Goal: Information Seeking & Learning: Learn about a topic

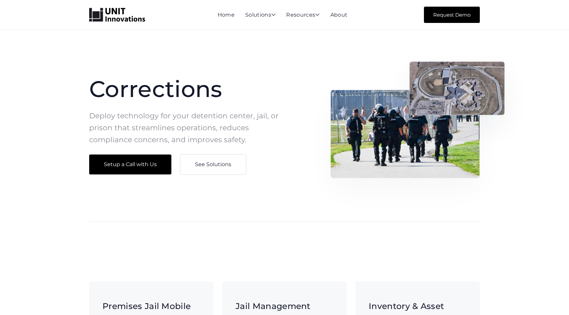
click at [96, 5] on div "Home Solutions  AI for Public Sector AI solutions for state and local governme…" at bounding box center [284, 15] width 569 height 30
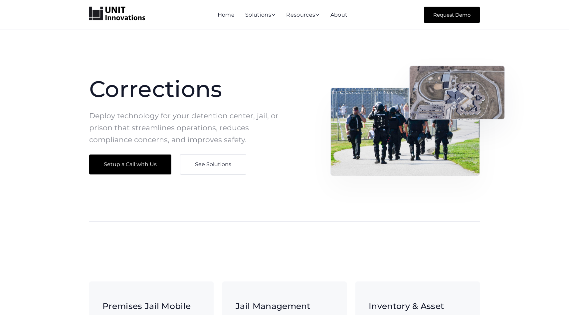
click at [104, 17] on img "home" at bounding box center [117, 14] width 56 height 14
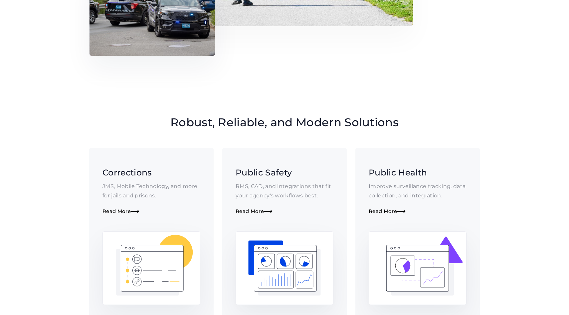
scroll to position [476, 0]
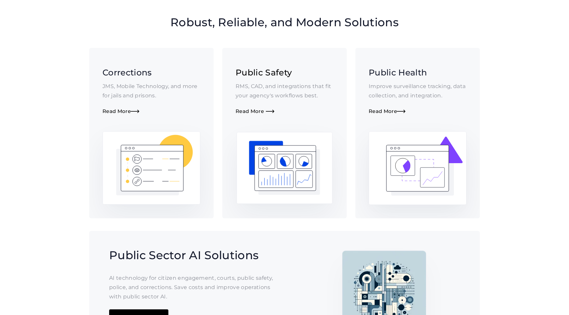
click at [261, 108] on div "Read More " at bounding box center [285, 111] width 98 height 6
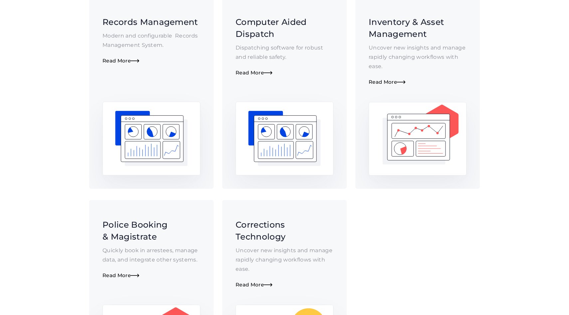
scroll to position [193, 0]
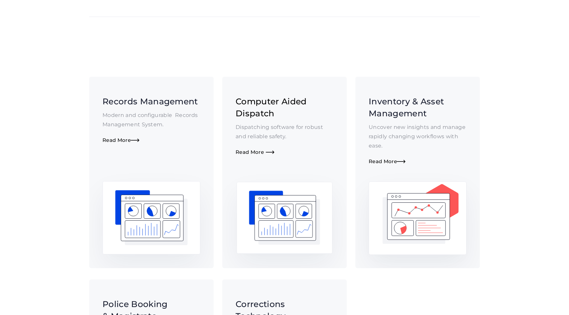
click at [260, 182] on img at bounding box center [285, 218] width 96 height 72
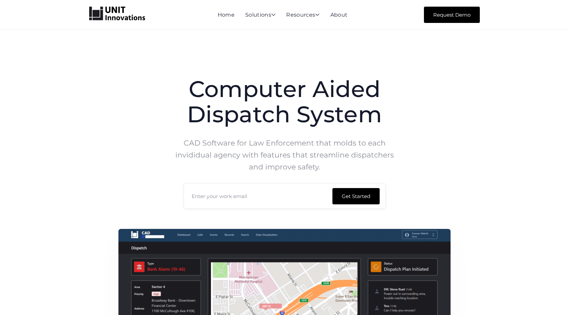
click at [126, 12] on img "home" at bounding box center [117, 14] width 56 height 14
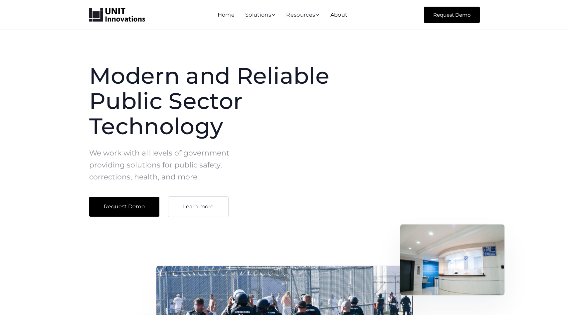
click at [340, 15] on link "About" at bounding box center [338, 15] width 17 height 6
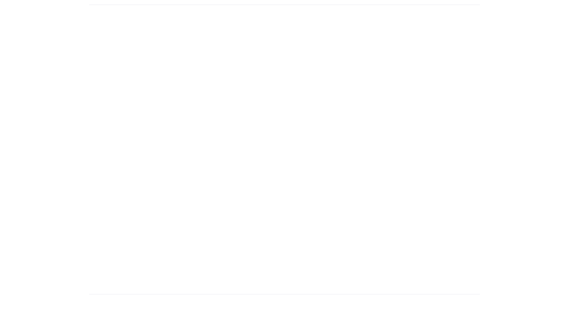
scroll to position [1182, 0]
